Goal: Task Accomplishment & Management: Use online tool/utility

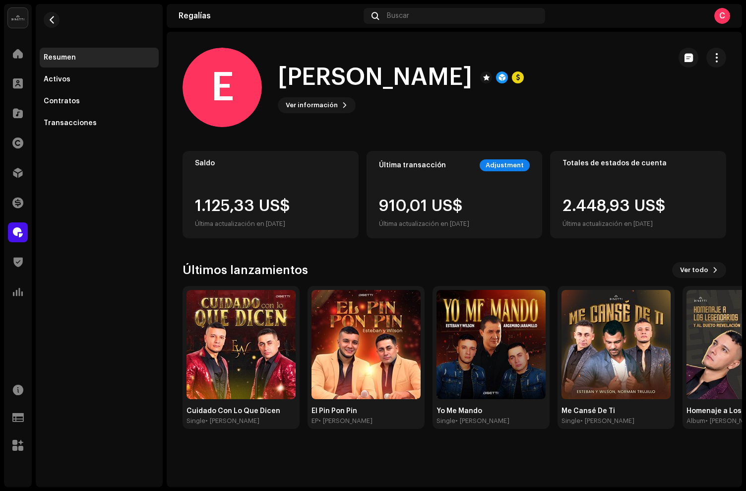
drag, startPoint x: 23, startPoint y: 245, endPoint x: 23, endPoint y: 231, distance: 14.4
click at [23, 244] on div "Regalías" at bounding box center [18, 232] width 28 height 28
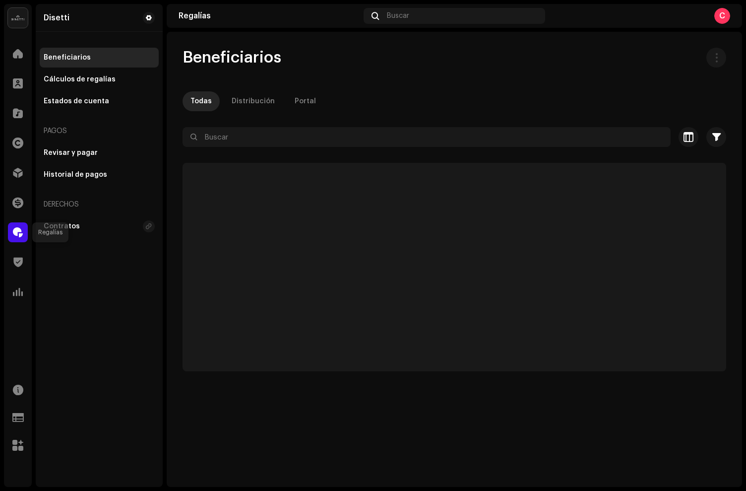
click at [23, 231] on div at bounding box center [18, 232] width 20 height 20
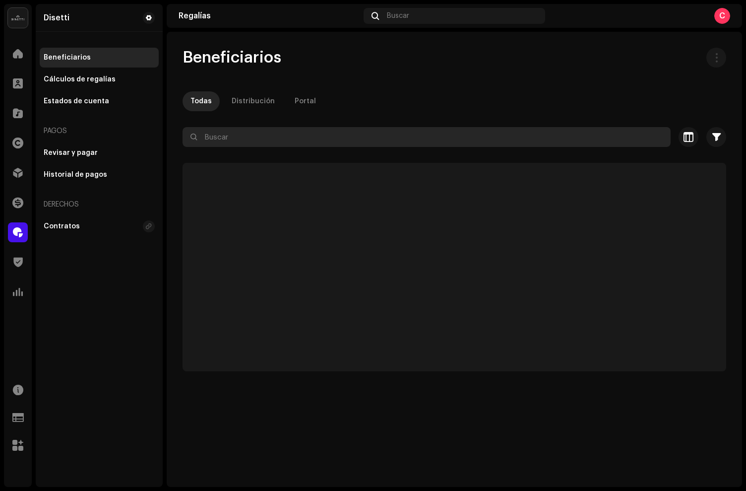
click at [243, 128] on input "text" at bounding box center [427, 137] width 488 height 20
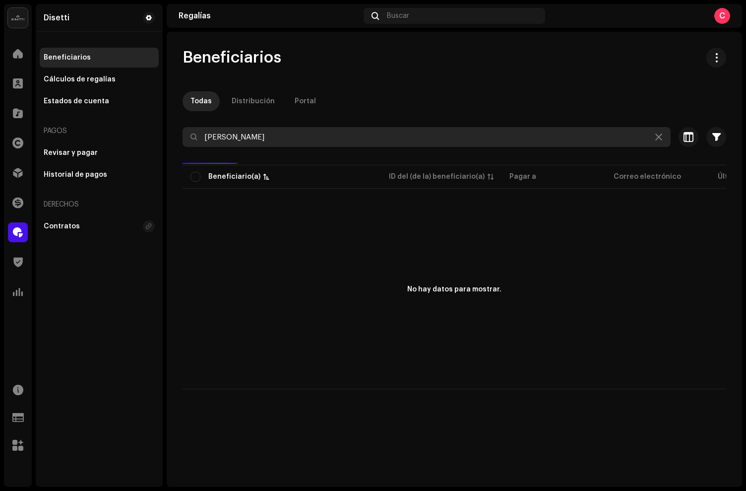
type input "[PERSON_NAME]"
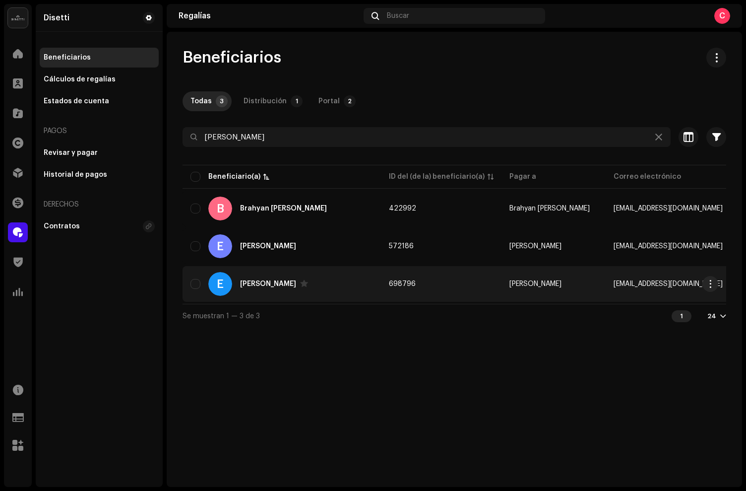
click at [297, 287] on div "E [PERSON_NAME]" at bounding box center [282, 284] width 183 height 24
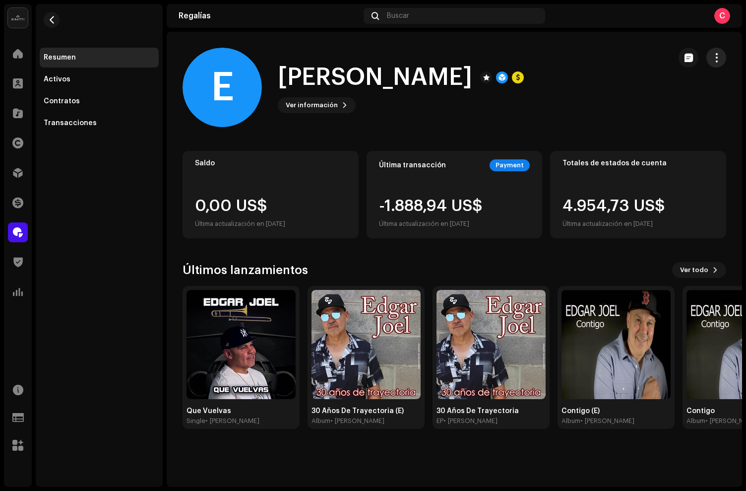
click at [721, 60] on span "button" at bounding box center [716, 58] width 9 height 8
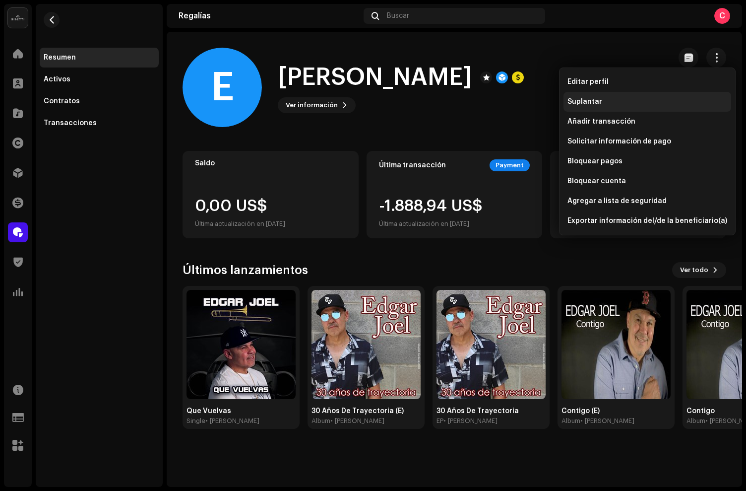
click at [618, 104] on div "Suplantar" at bounding box center [648, 102] width 160 height 8
